Goal: Information Seeking & Learning: Learn about a topic

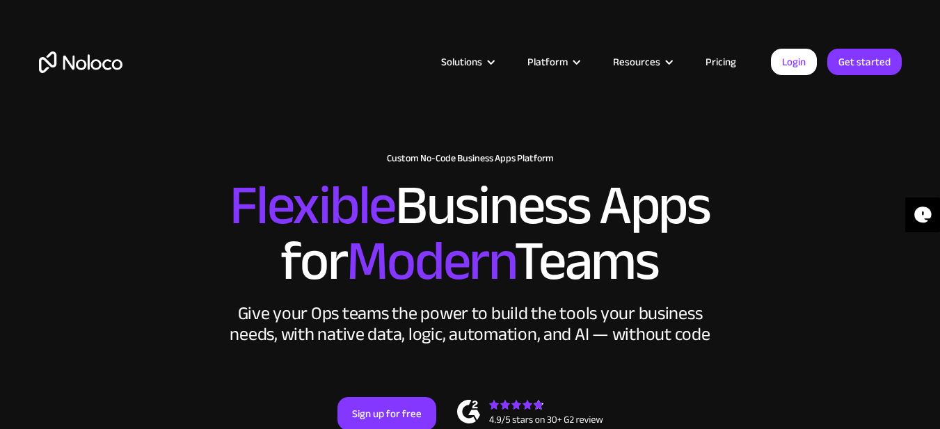
click at [725, 61] on link "Pricing" at bounding box center [720, 62] width 65 height 18
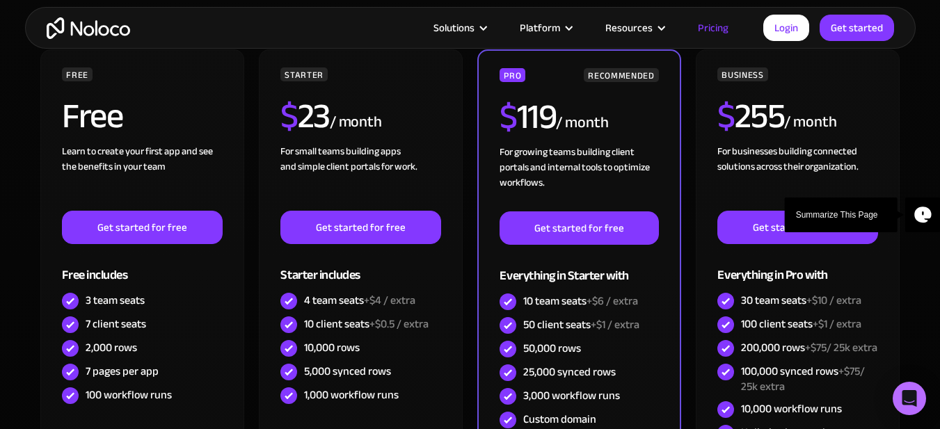
scroll to position [348, 0]
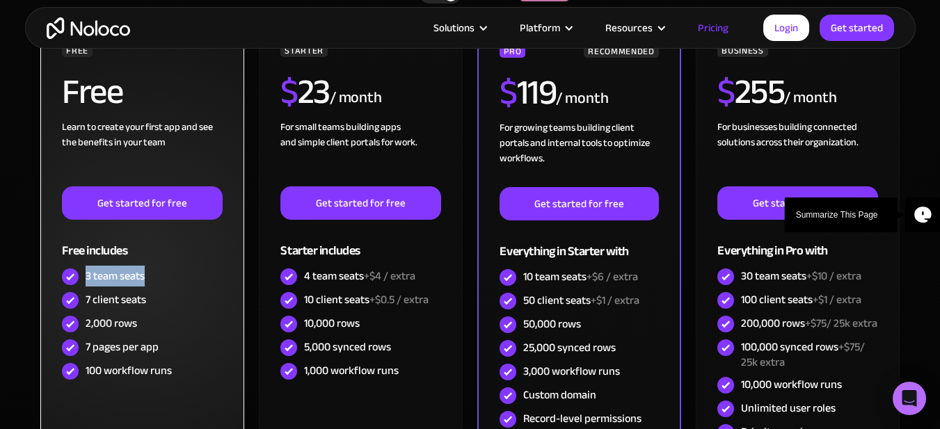
drag, startPoint x: 86, startPoint y: 277, endPoint x: 148, endPoint y: 271, distance: 61.6
click at [148, 271] on div "3 team seats" at bounding box center [142, 277] width 160 height 24
drag, startPoint x: 84, startPoint y: 301, endPoint x: 157, endPoint y: 297, distance: 72.5
click at [157, 297] on div "7 client seats" at bounding box center [142, 301] width 160 height 24
drag, startPoint x: 144, startPoint y: 320, endPoint x: 97, endPoint y: 328, distance: 47.2
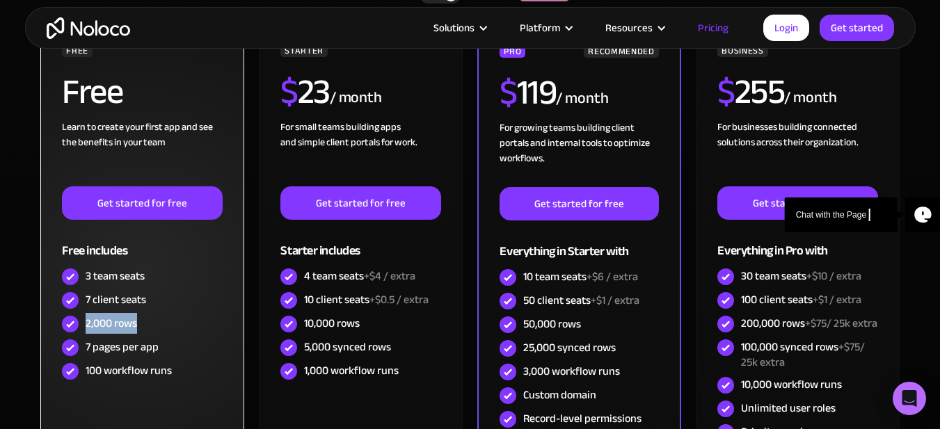
click at [86, 321] on div "2,000 rows" at bounding box center [142, 324] width 160 height 24
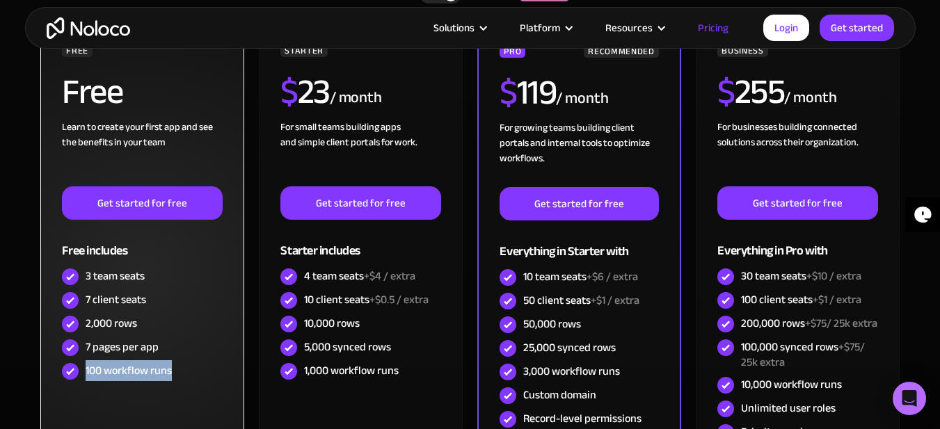
drag, startPoint x: 88, startPoint y: 374, endPoint x: 177, endPoint y: 367, distance: 90.0
click at [175, 367] on div "100 workflow runs" at bounding box center [142, 372] width 160 height 24
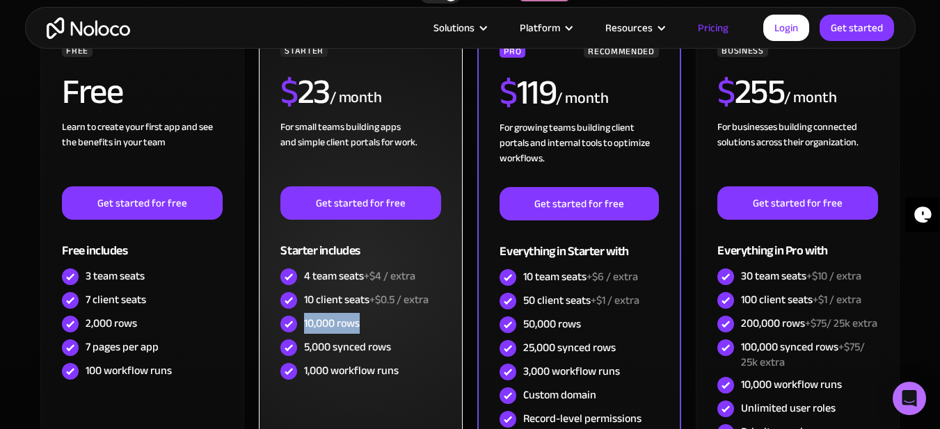
drag, startPoint x: 303, startPoint y: 319, endPoint x: 359, endPoint y: 321, distance: 55.7
click at [359, 321] on div "10,000 rows" at bounding box center [360, 324] width 160 height 24
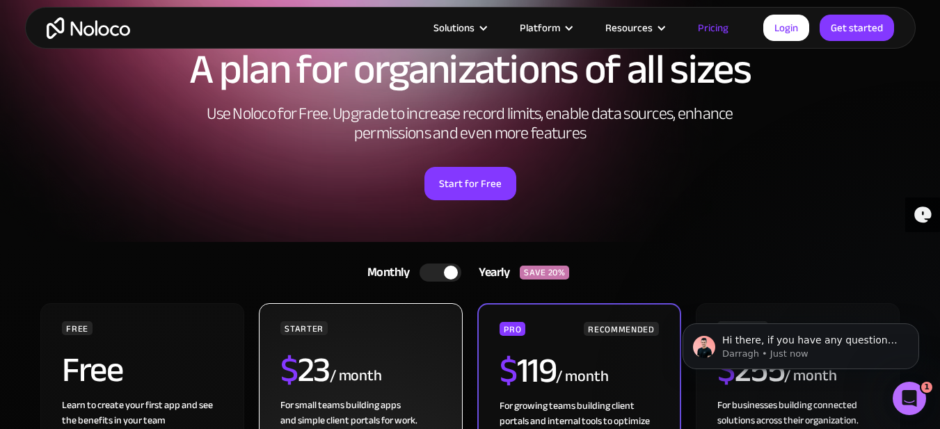
scroll to position [0, 0]
